Goal: Task Accomplishment & Management: Manage account settings

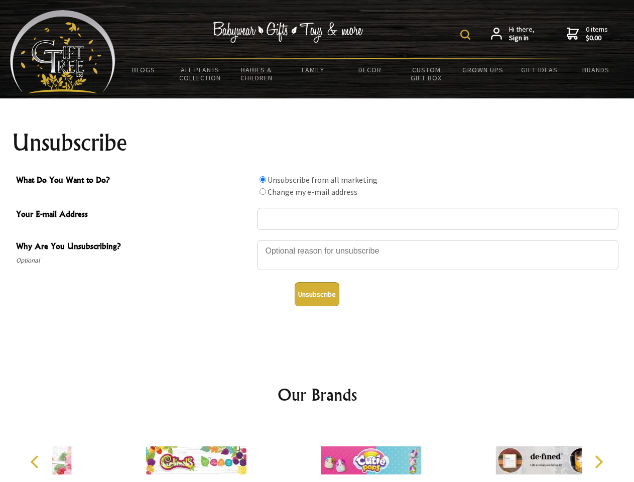
click at [467, 35] on img at bounding box center [465, 35] width 10 height 10
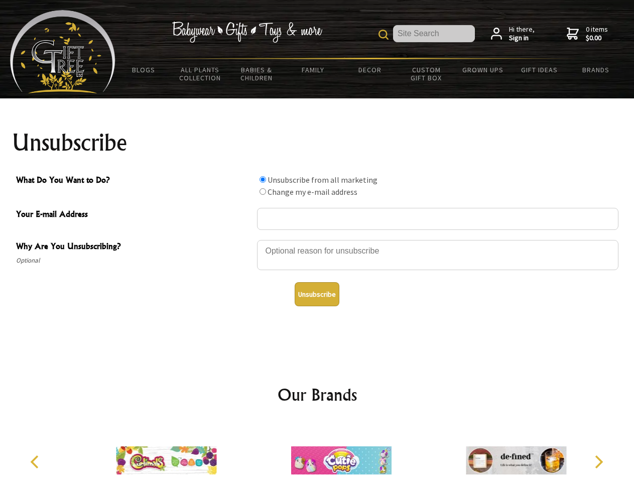
click at [317, 240] on div at bounding box center [438, 256] width 362 height 35
click at [263, 179] on input "What Do You Want to Do?" at bounding box center [263, 179] width 7 height 7
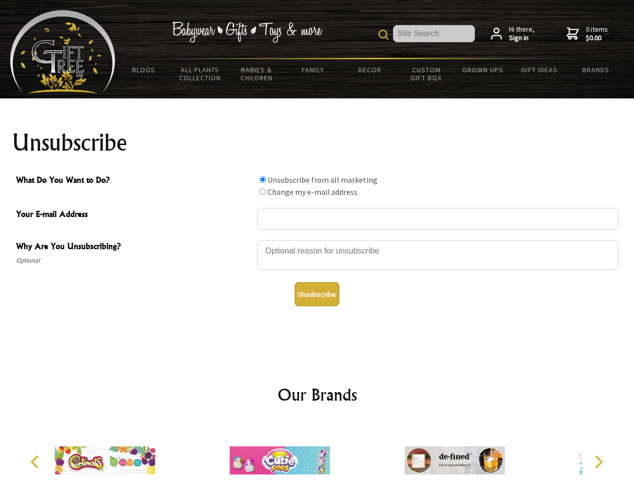
click at [263, 191] on input "What Do You Want to Do?" at bounding box center [263, 191] width 7 height 7
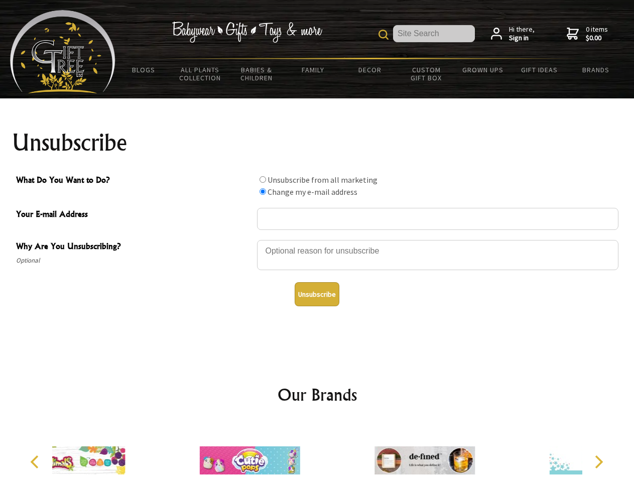
radio input "true"
click at [317, 294] on button "Unsubscribe" at bounding box center [317, 294] width 45 height 24
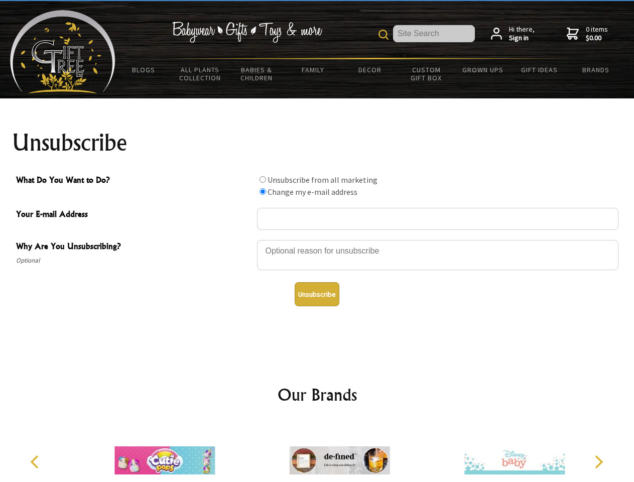
click at [317, 452] on img at bounding box center [340, 460] width 100 height 75
click at [36, 462] on icon "Previous" at bounding box center [35, 461] width 13 height 13
click at [599, 462] on icon "Next" at bounding box center [597, 461] width 13 height 13
